Goal: Task Accomplishment & Management: Use online tool/utility

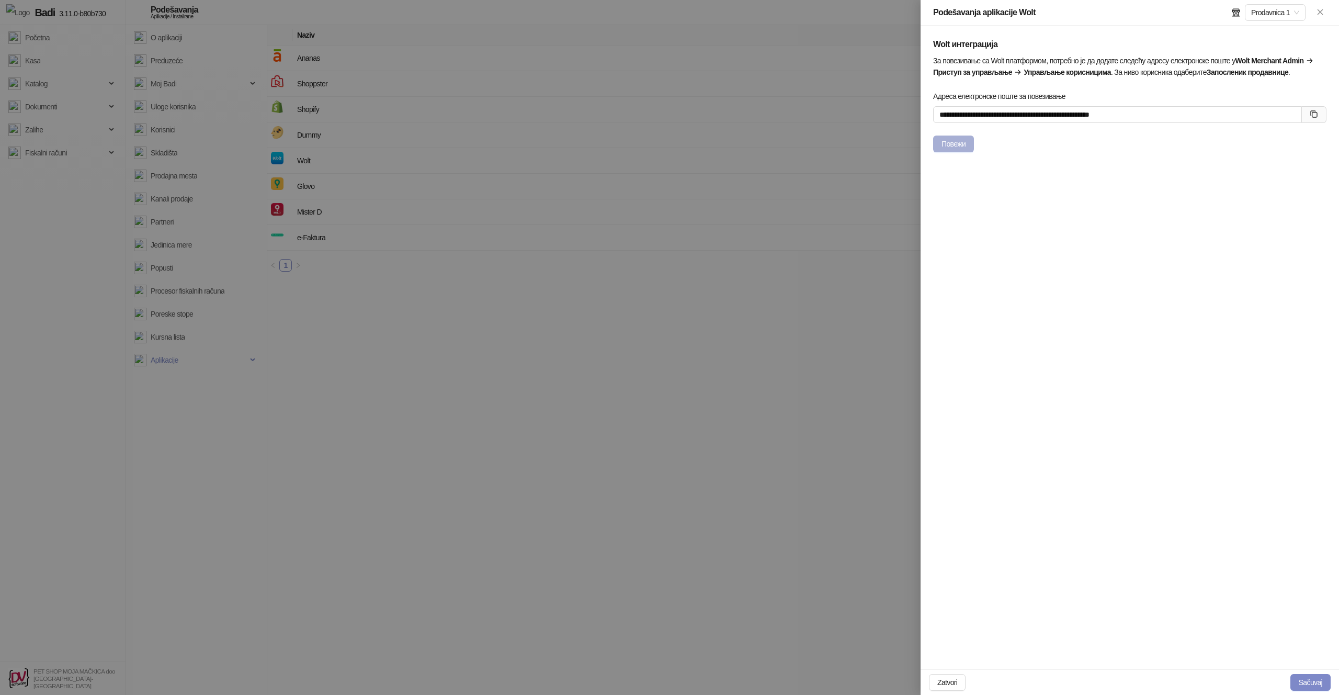
click at [969, 152] on button "Повежи" at bounding box center [953, 144] width 41 height 17
click at [966, 148] on button "Повежи" at bounding box center [953, 144] width 41 height 17
click at [961, 152] on button "Повежи" at bounding box center [953, 144] width 41 height 17
click at [951, 152] on button "Повежи" at bounding box center [953, 144] width 41 height 17
click at [955, 152] on button "Повежи" at bounding box center [953, 144] width 41 height 17
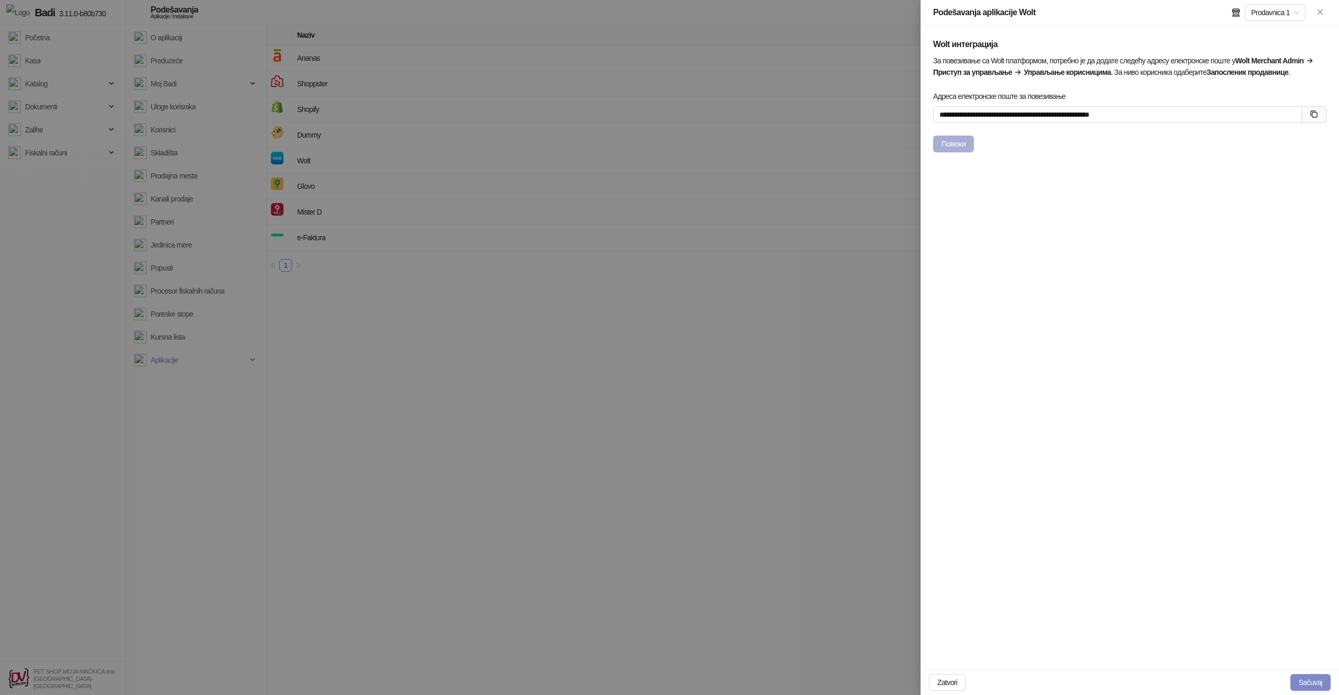
click at [961, 152] on button "Повежи" at bounding box center [953, 144] width 41 height 17
click at [950, 152] on button "Повежи" at bounding box center [953, 144] width 41 height 17
click at [956, 150] on button "Повежи" at bounding box center [953, 144] width 41 height 17
click at [958, 152] on button "Повежи" at bounding box center [953, 144] width 41 height 17
click at [965, 152] on button "Повежи" at bounding box center [953, 144] width 41 height 17
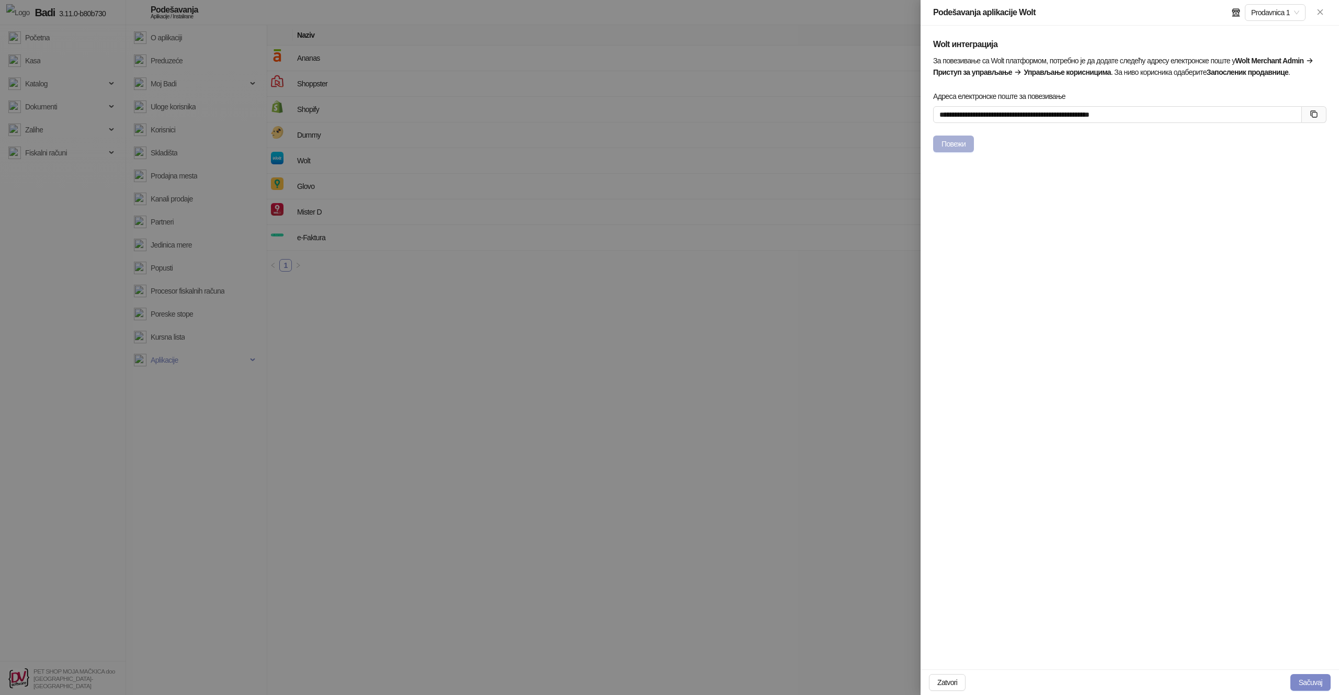
click at [967, 152] on button "Повежи" at bounding box center [953, 144] width 41 height 17
click at [970, 152] on button "Повежи" at bounding box center [953, 144] width 41 height 17
click at [969, 152] on button "Повежи" at bounding box center [953, 144] width 41 height 17
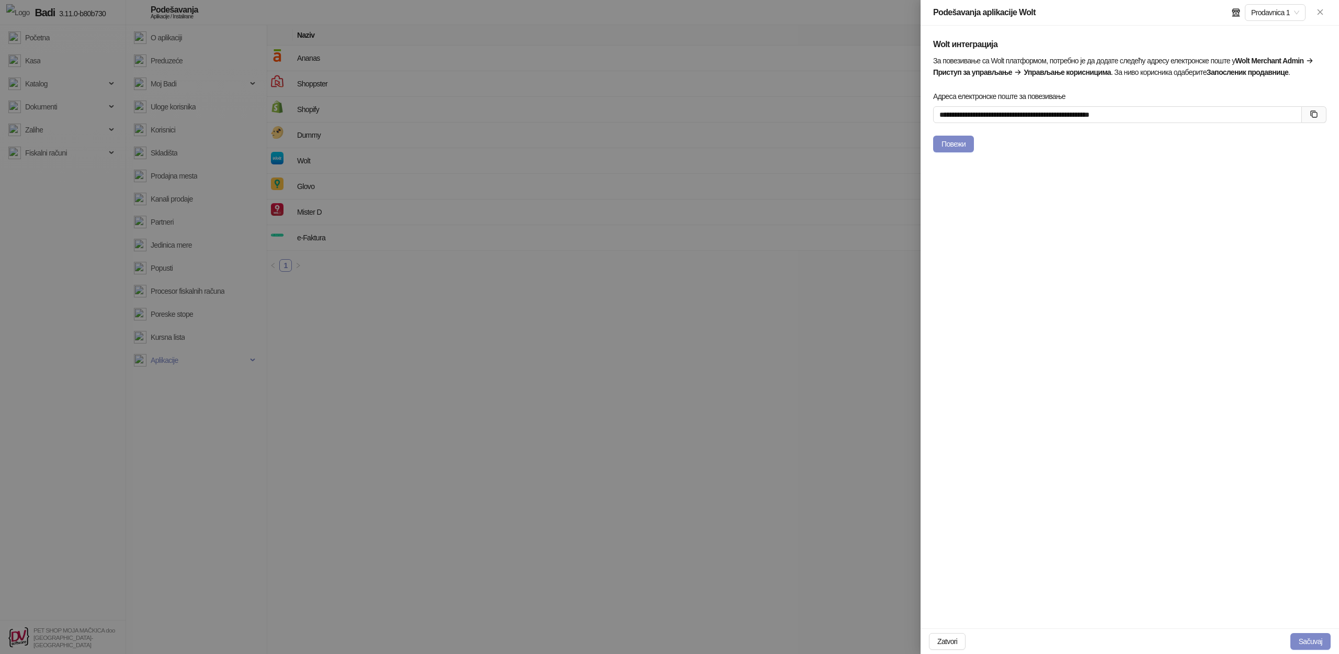
click at [951, 165] on div "**********" at bounding box center [1130, 327] width 419 height 602
click at [955, 164] on div "**********" at bounding box center [1130, 327] width 419 height 602
click at [961, 152] on button "Повежи" at bounding box center [953, 144] width 41 height 17
click at [973, 152] on button "Повежи" at bounding box center [953, 144] width 41 height 17
click at [964, 152] on button "Повежи" at bounding box center [953, 144] width 41 height 17
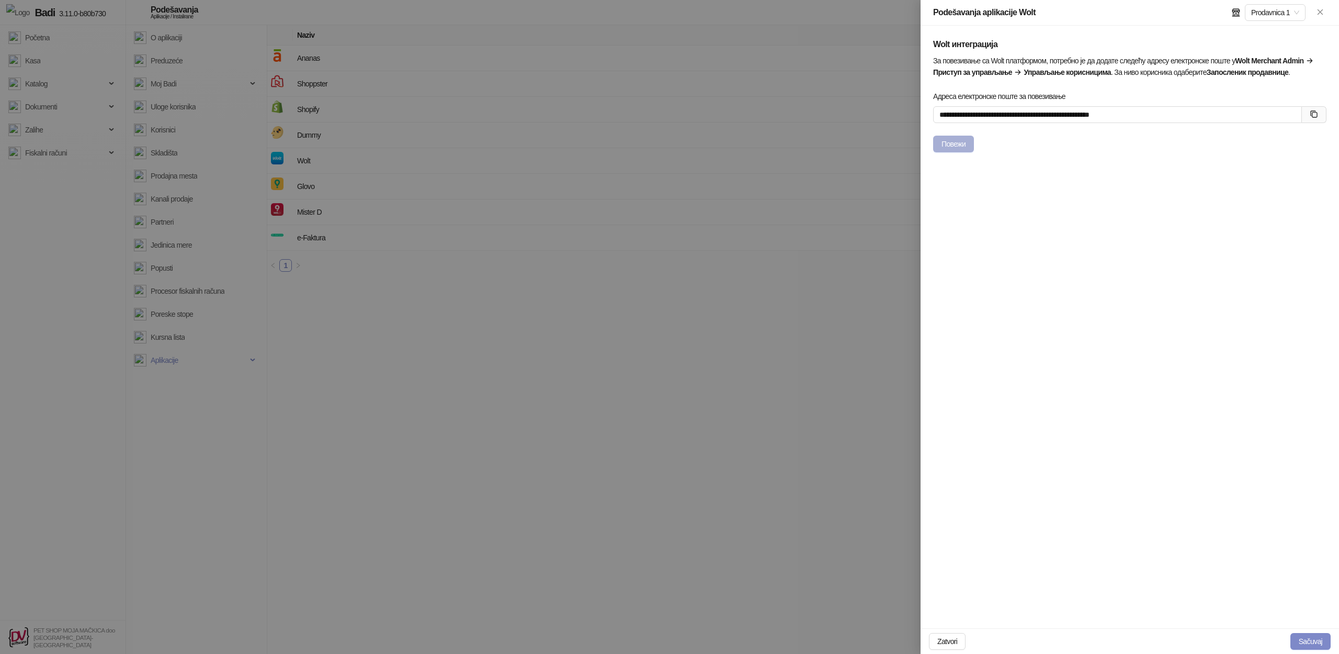
click at [948, 152] on button "Повежи" at bounding box center [953, 144] width 41 height 17
click at [966, 152] on button "Повежи" at bounding box center [953, 144] width 41 height 17
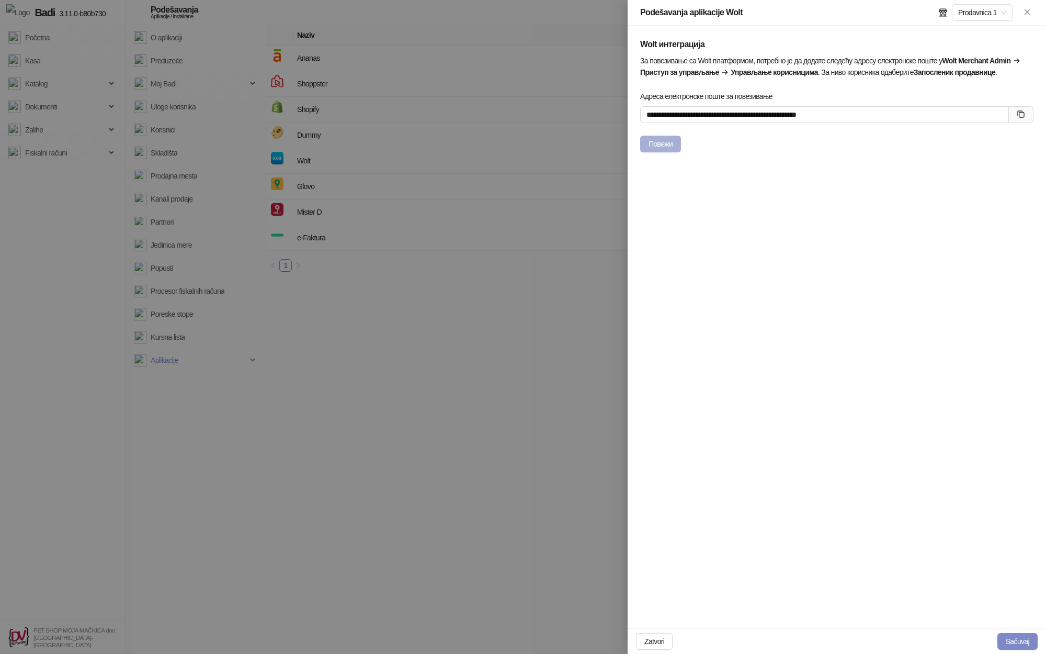
click at [670, 152] on button "Повежи" at bounding box center [660, 144] width 41 height 17
click at [666, 152] on button "Повежи" at bounding box center [660, 144] width 41 height 17
click at [681, 152] on button "Повежи" at bounding box center [660, 144] width 41 height 17
click at [1015, 587] on icon "close" at bounding box center [1015, 587] width 7 height 7
click at [659, 152] on button "Повежи" at bounding box center [660, 144] width 41 height 17
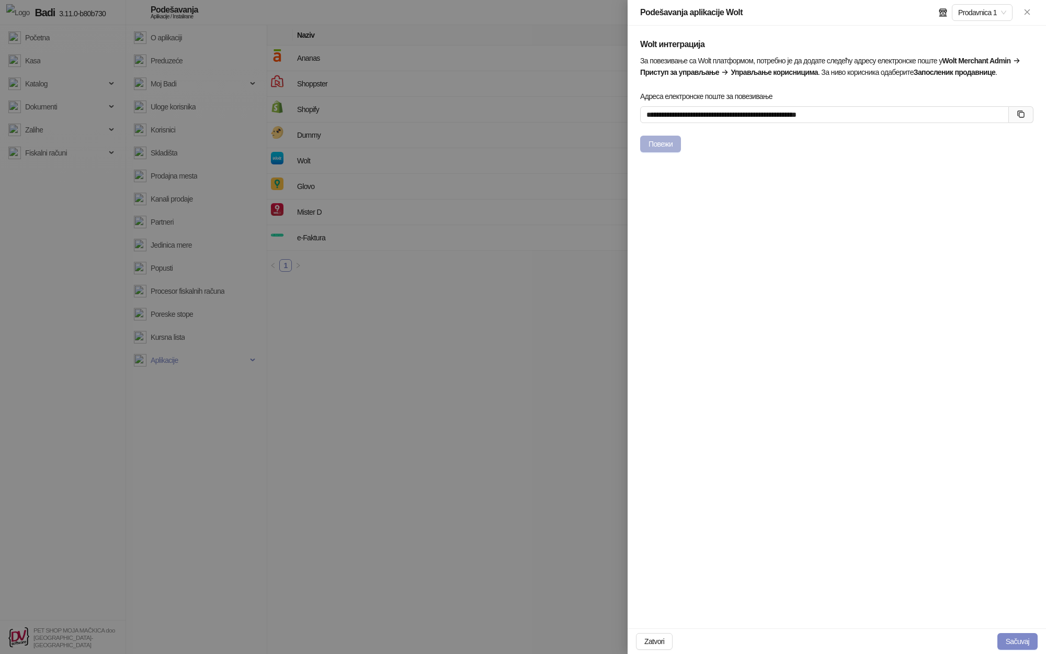
click at [665, 151] on button "Повежи" at bounding box center [660, 144] width 41 height 17
click at [672, 149] on button "Повежи" at bounding box center [660, 144] width 41 height 17
click at [656, 152] on button "Повежи" at bounding box center [660, 144] width 41 height 17
click at [655, 152] on button "Повежи" at bounding box center [660, 144] width 41 height 17
